Goal: Task Accomplishment & Management: Manage account settings

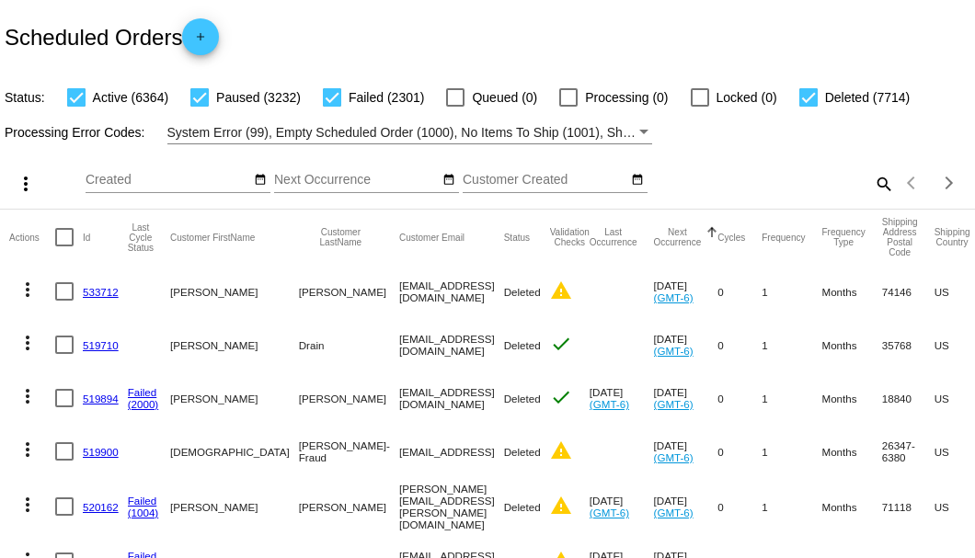
click at [872, 198] on mat-icon "search" at bounding box center [883, 183] width 22 height 29
click at [867, 188] on input "Search" at bounding box center [772, 180] width 243 height 15
paste input "[EMAIL_ADDRESS][DOMAIN_NAME]"
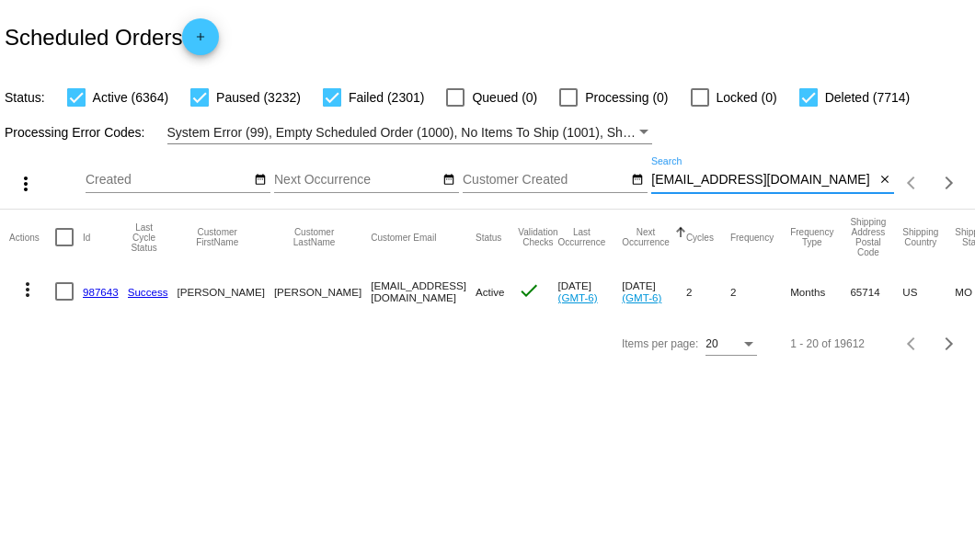
type input "[EMAIL_ADDRESS][DOMAIN_NAME]"
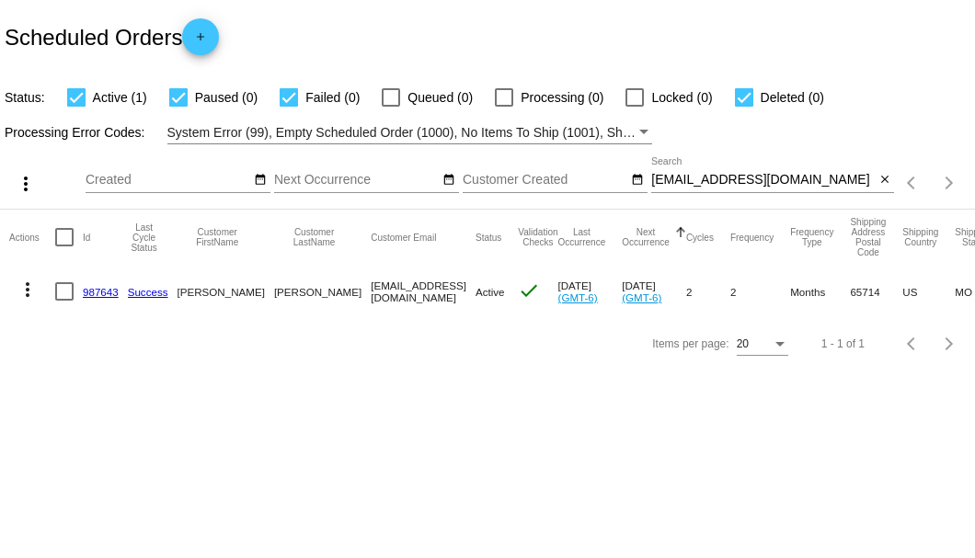
click at [109, 292] on link "987643" at bounding box center [101, 292] width 36 height 12
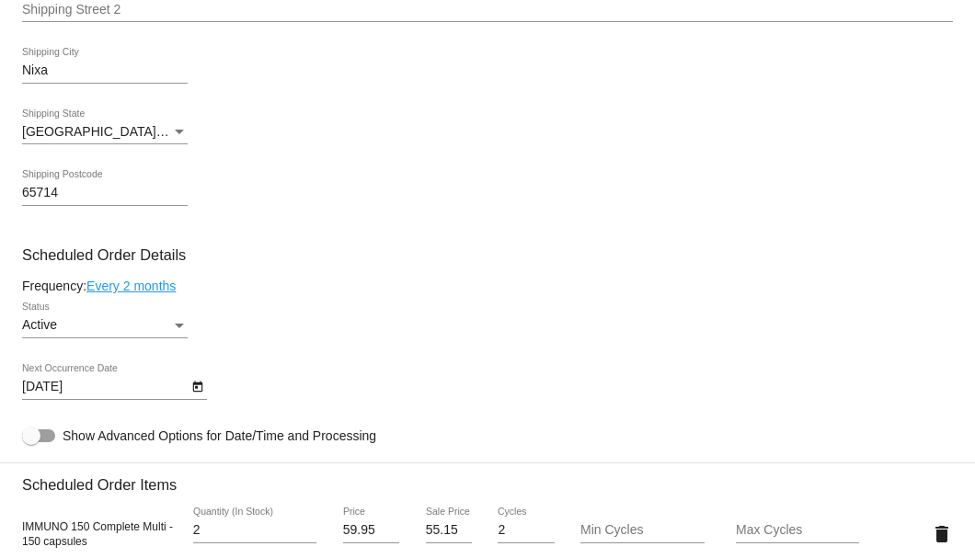
scroll to position [1042, 0]
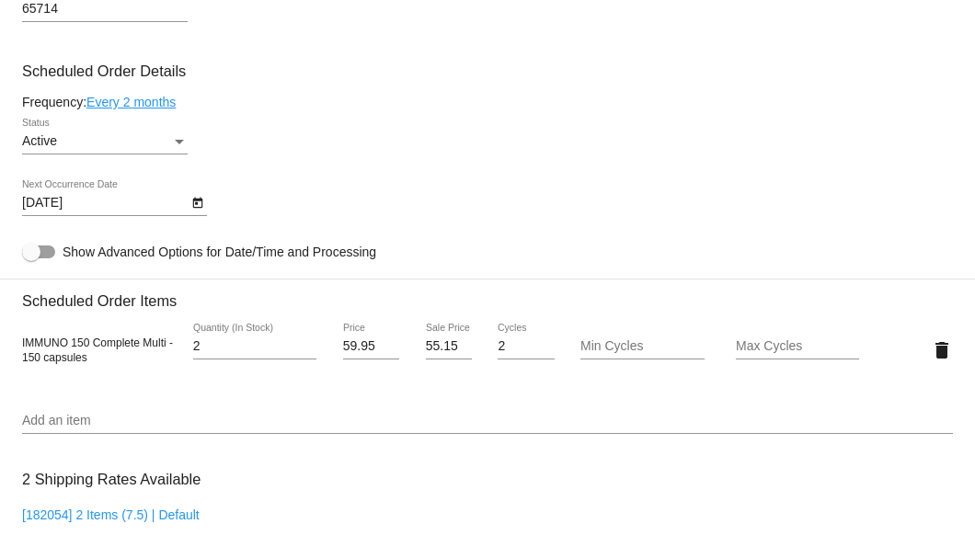
click at [197, 204] on icon "Open calendar" at bounding box center [197, 203] width 13 height 22
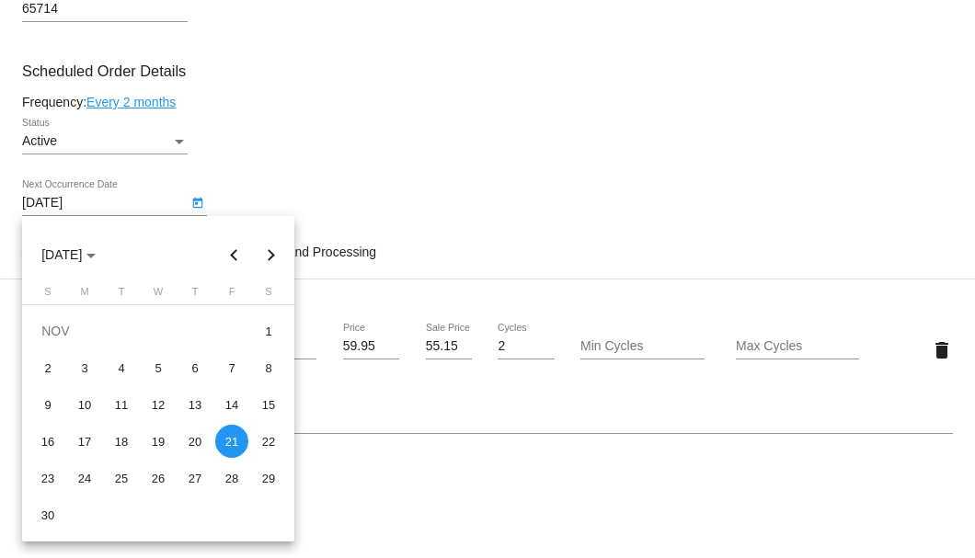
click at [235, 252] on button "Previous month" at bounding box center [234, 254] width 37 height 37
click at [121, 438] on div "21" at bounding box center [121, 441] width 33 height 33
type input "[DATE]"
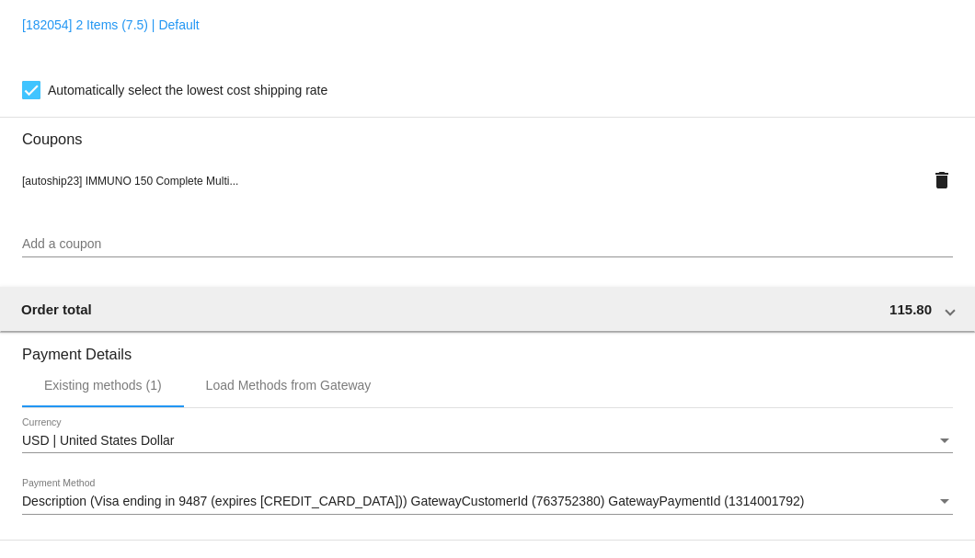
scroll to position [1775, 0]
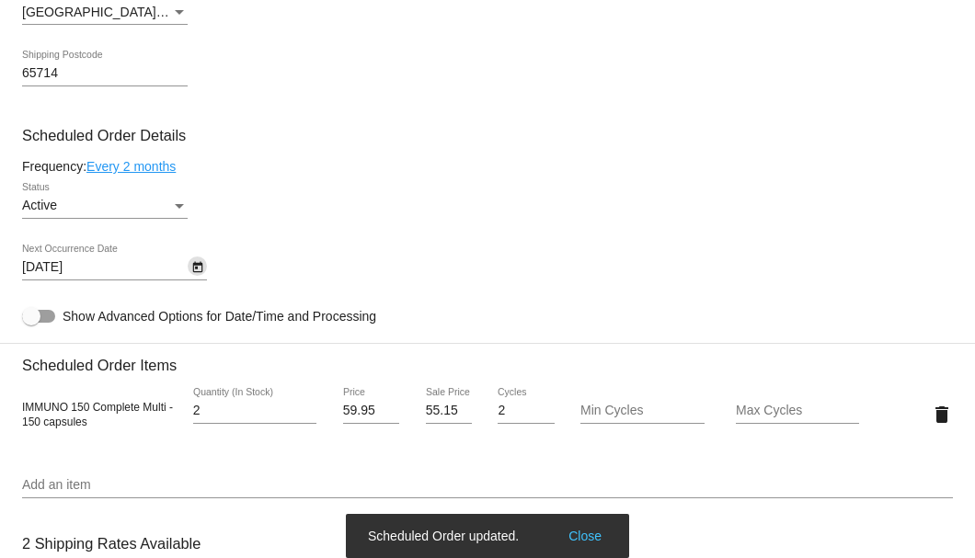
scroll to position [855, 0]
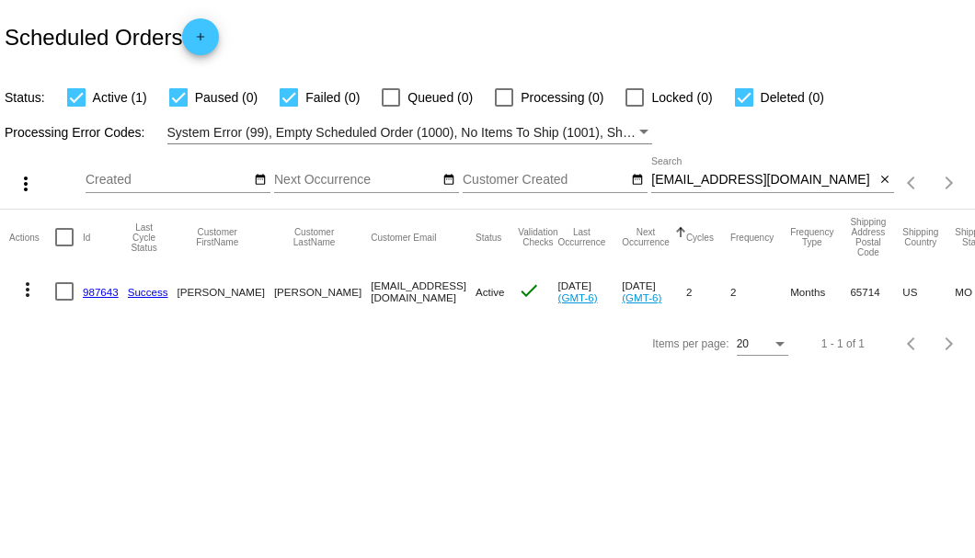
click at [108, 297] on mat-cell "987643" at bounding box center [105, 291] width 45 height 53
click at [108, 283] on mat-cell "987643" at bounding box center [105, 291] width 45 height 53
click at [108, 286] on link "987643" at bounding box center [101, 292] width 36 height 12
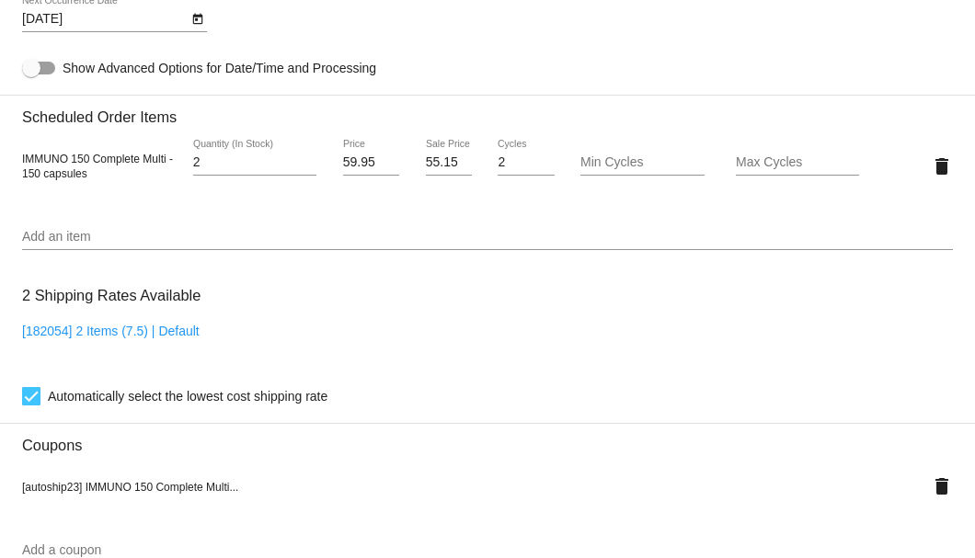
scroll to position [1042, 0]
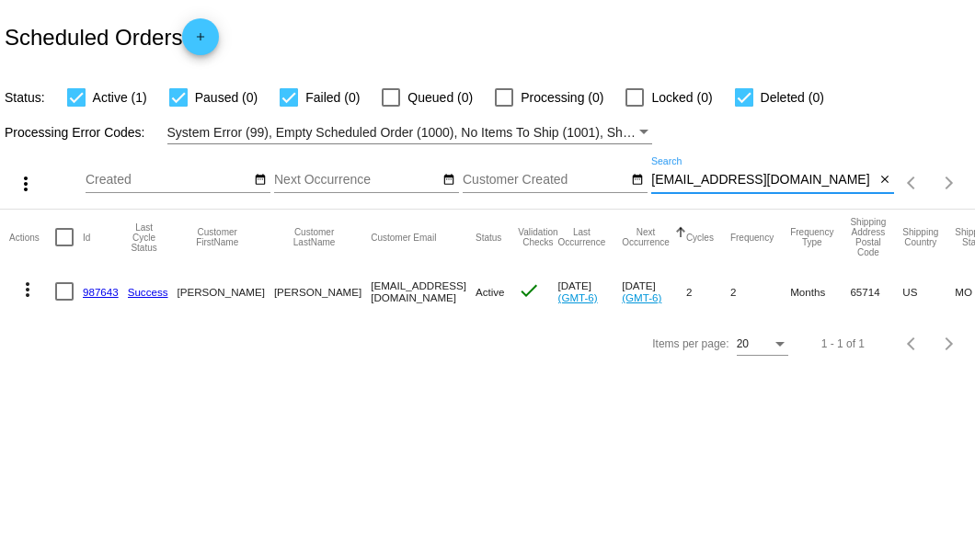
drag, startPoint x: 815, startPoint y: 180, endPoint x: 650, endPoint y: 176, distance: 164.7
click at [650, 176] on div "more_vert Sep Jan Feb Mar Apr 1" at bounding box center [487, 176] width 975 height 65
paste input "769270"
type input "769270"
click at [70, 292] on div at bounding box center [64, 291] width 18 height 18
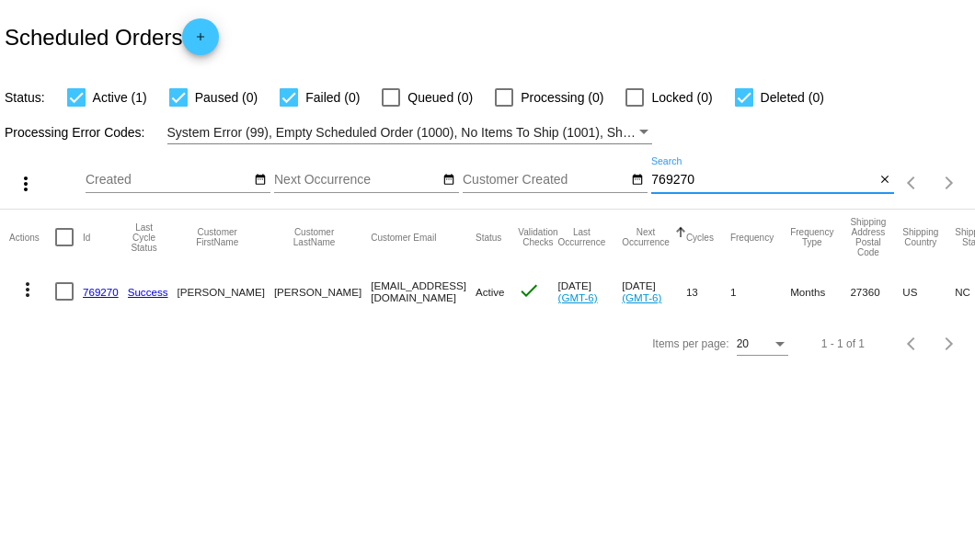
click at [64, 301] on input "checkbox" at bounding box center [63, 301] width 1 height 1
checkbox input "true"
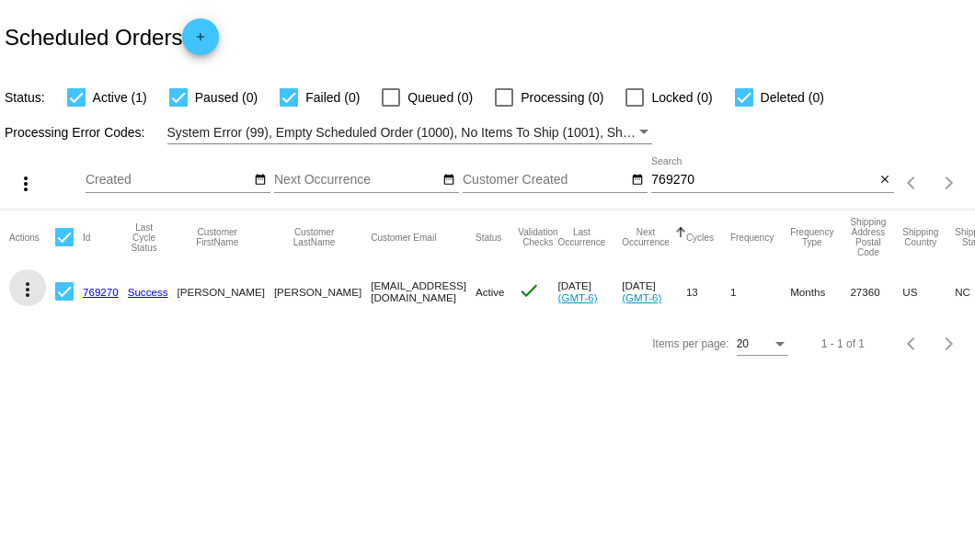
click at [33, 292] on mat-icon "more_vert" at bounding box center [28, 290] width 22 height 22
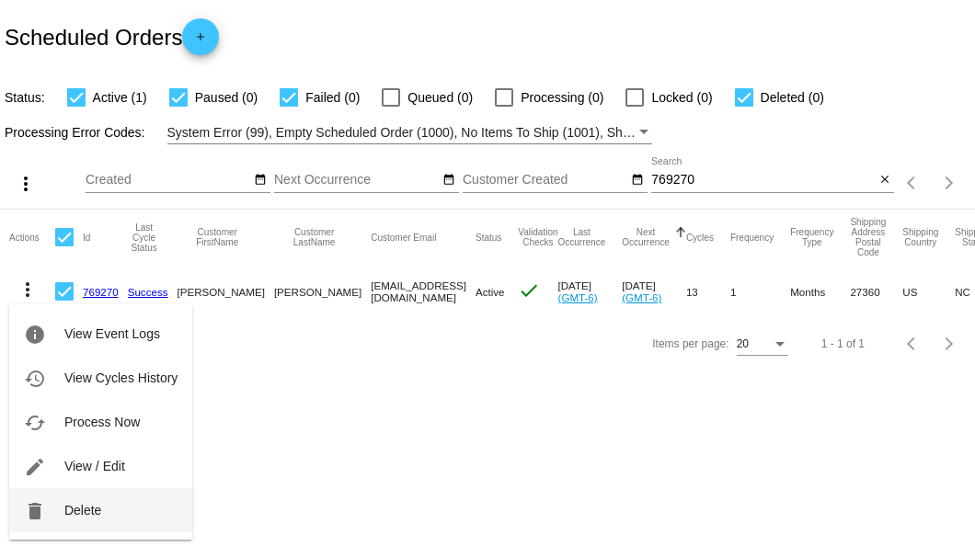
click at [88, 516] on span "Delete" at bounding box center [82, 510] width 37 height 15
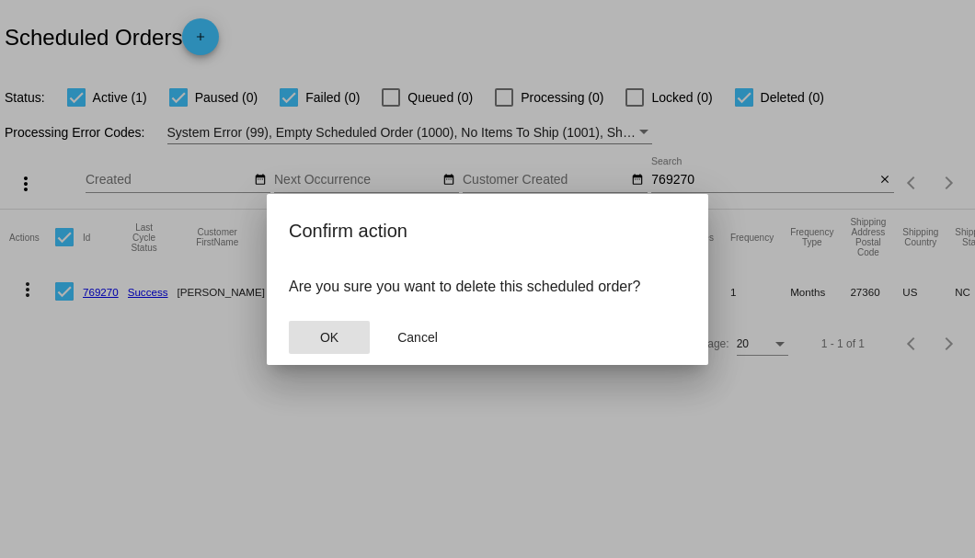
click at [326, 336] on span "OK" at bounding box center [329, 337] width 18 height 15
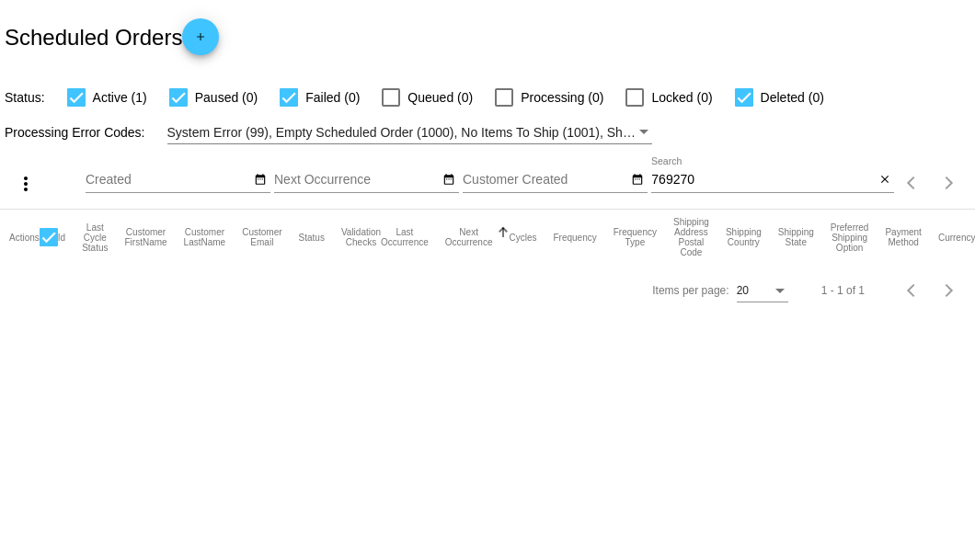
click at [724, 182] on input "769270" at bounding box center [762, 180] width 223 height 15
type input "769270"
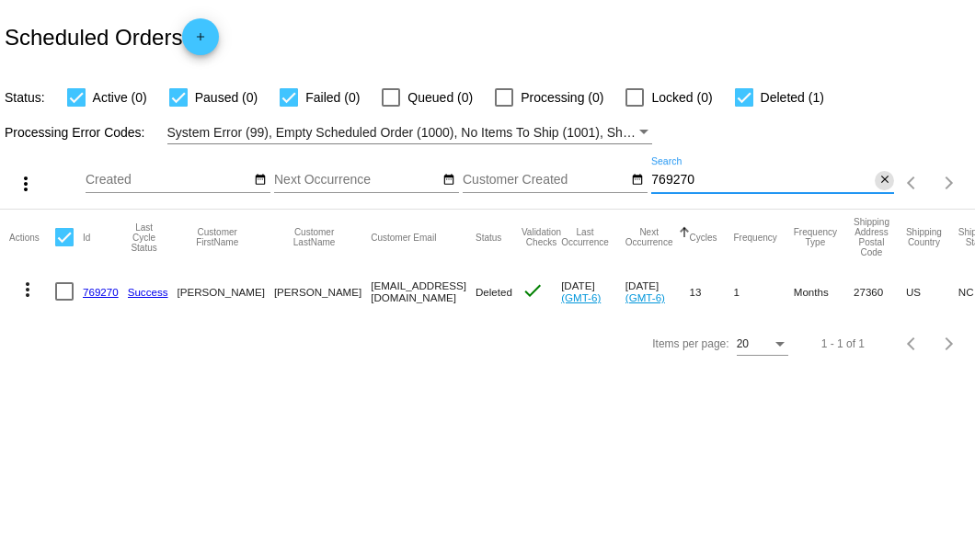
click at [888, 178] on mat-icon "close" at bounding box center [884, 180] width 13 height 15
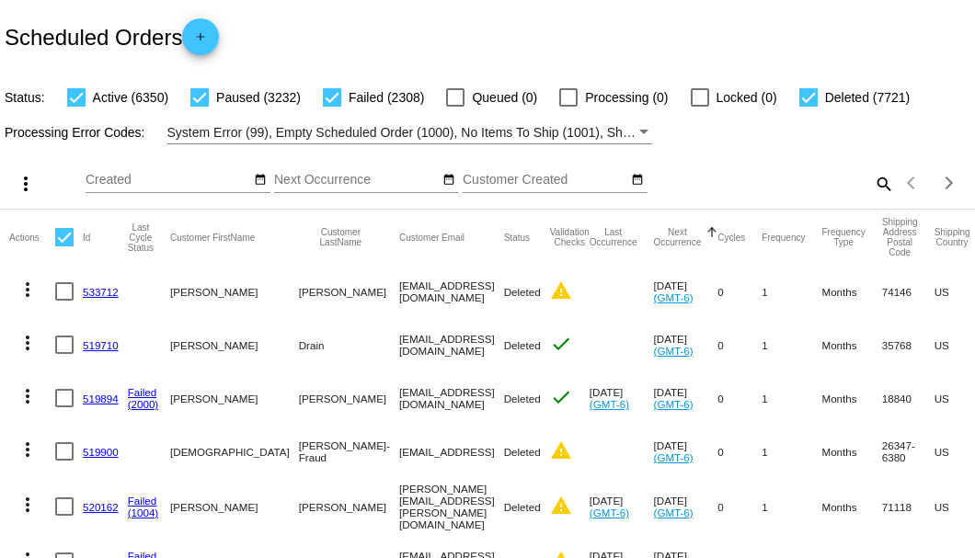
click at [872, 198] on mat-icon "search" at bounding box center [883, 183] width 22 height 29
click at [870, 188] on input "Search" at bounding box center [772, 180] width 243 height 15
paste input "budmark1955@gmail.com"
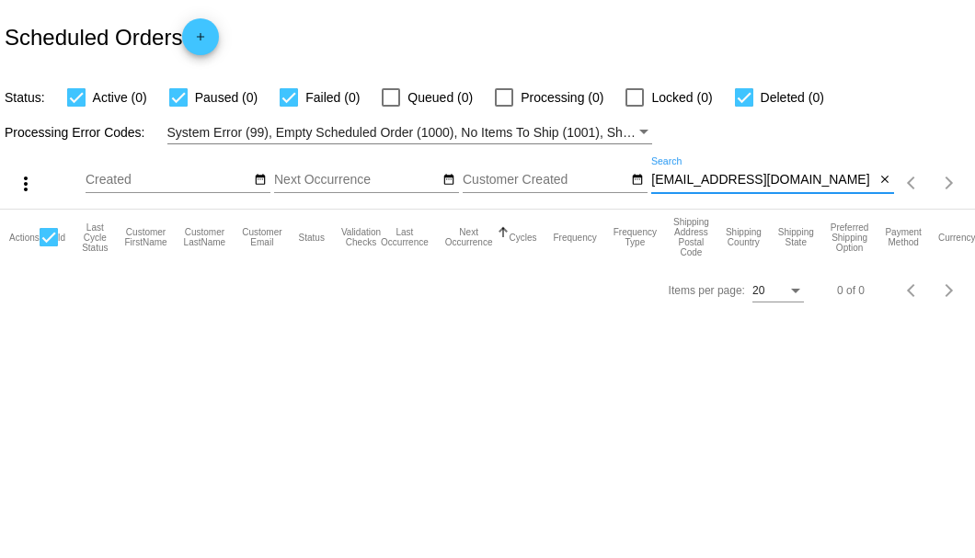
type input "budmark1955@gmail.com"
drag, startPoint x: 819, startPoint y: 174, endPoint x: 649, endPoint y: 177, distance: 169.2
click at [649, 177] on div "more_vert Sep Jan Feb Mar Apr 1" at bounding box center [487, 176] width 975 height 65
click at [881, 180] on mat-icon "close" at bounding box center [884, 180] width 13 height 15
